Goal: Navigation & Orientation: Find specific page/section

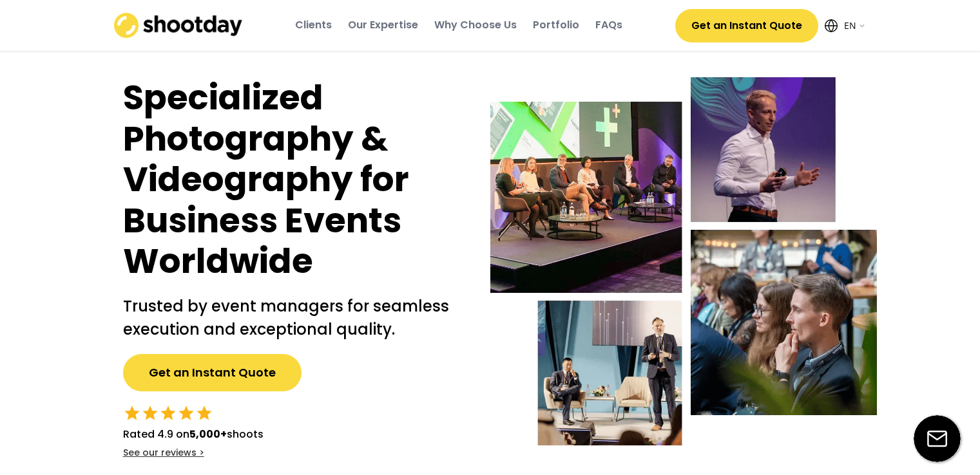
select select ""en""
click at [563, 19] on div "Portfolio" at bounding box center [556, 25] width 46 height 14
